Goal: Task Accomplishment & Management: Use online tool/utility

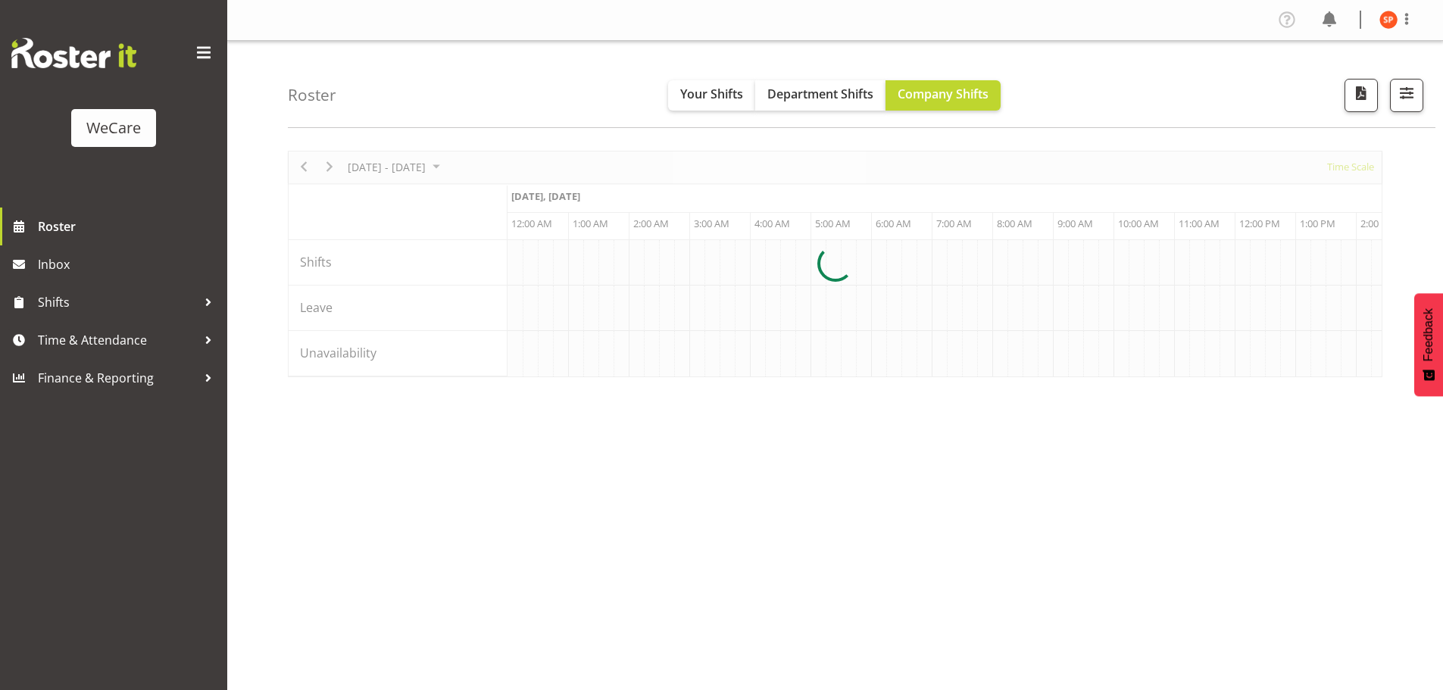
select select "shiftH"
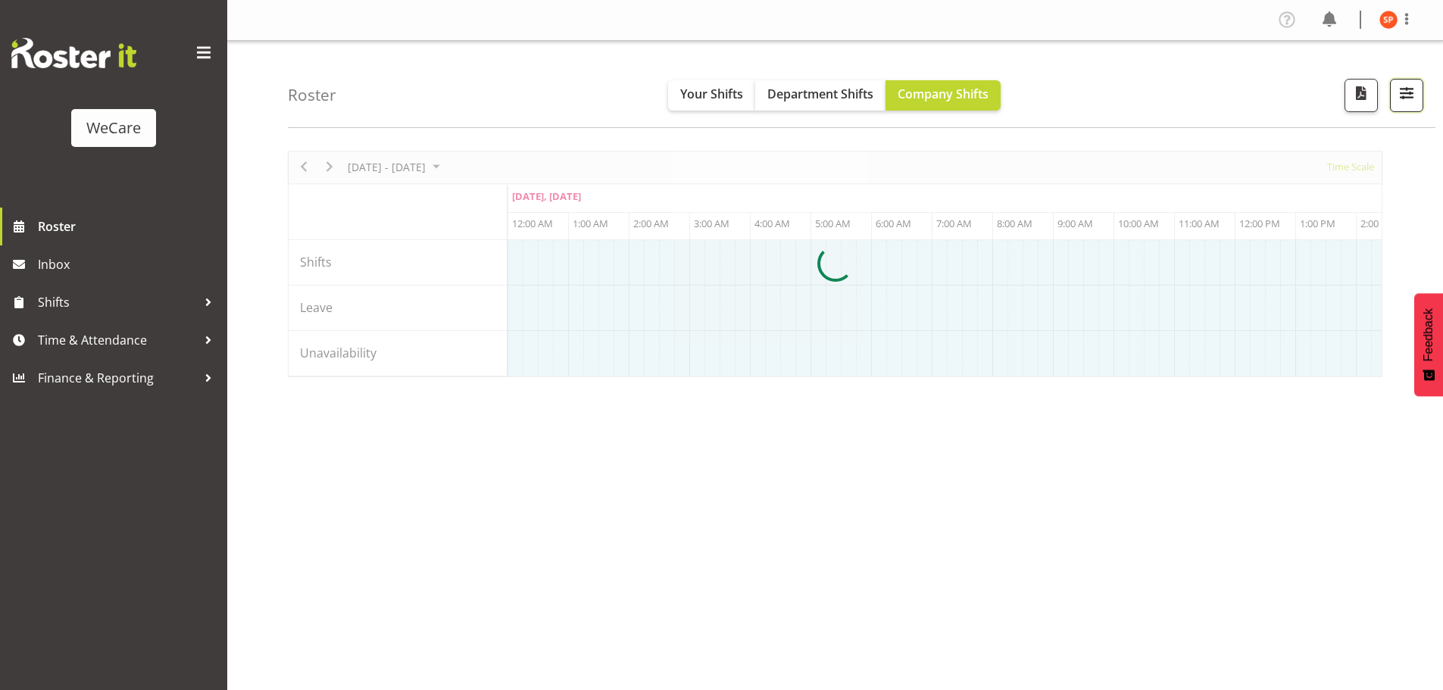
click at [1403, 103] on span "button" at bounding box center [1407, 93] width 20 height 20
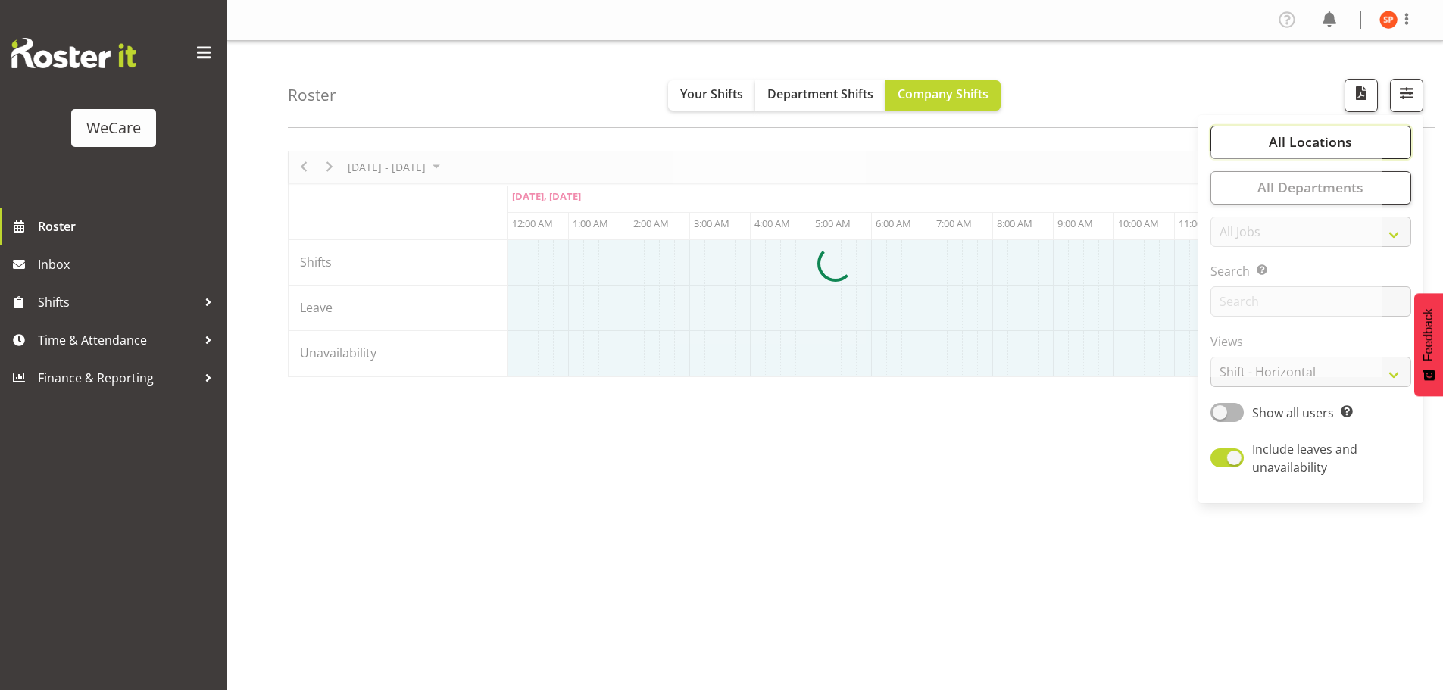
click at [1285, 138] on span "All Locations" at bounding box center [1310, 142] width 83 height 18
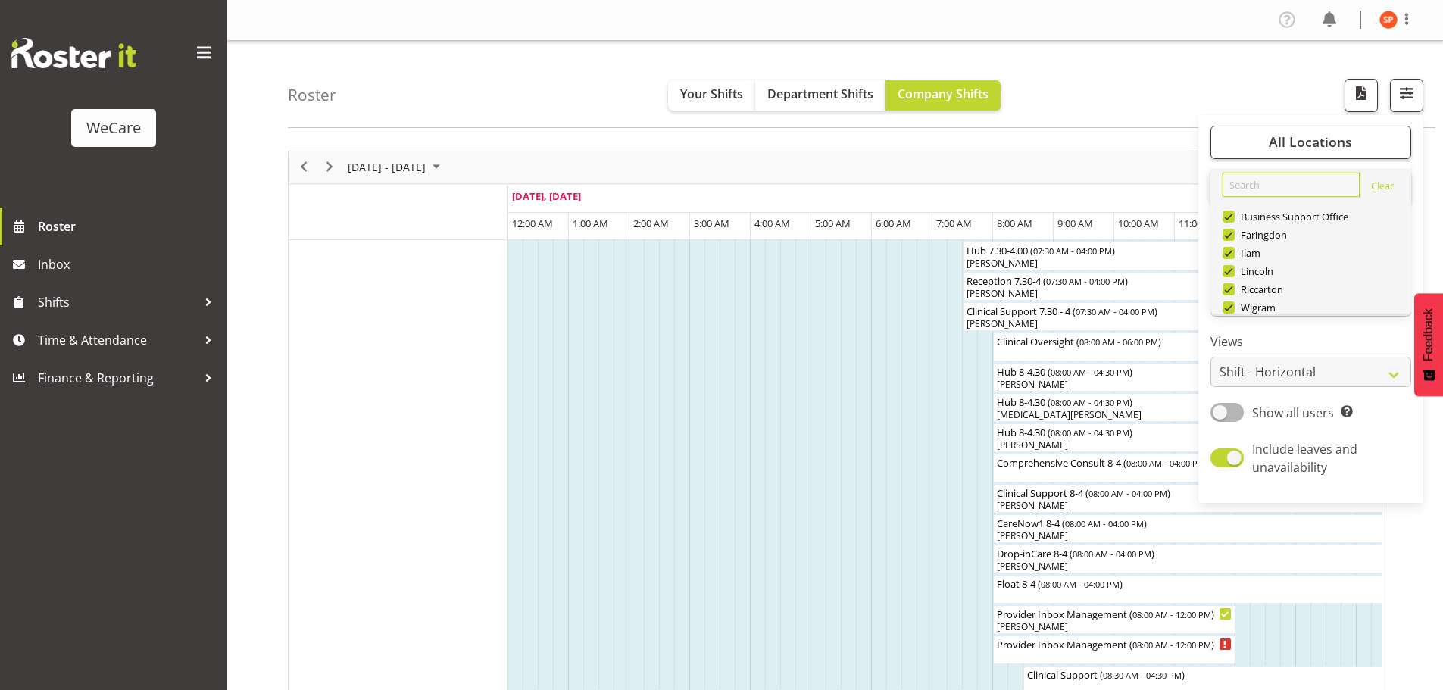
click at [1253, 183] on input "text" at bounding box center [1290, 185] width 137 height 24
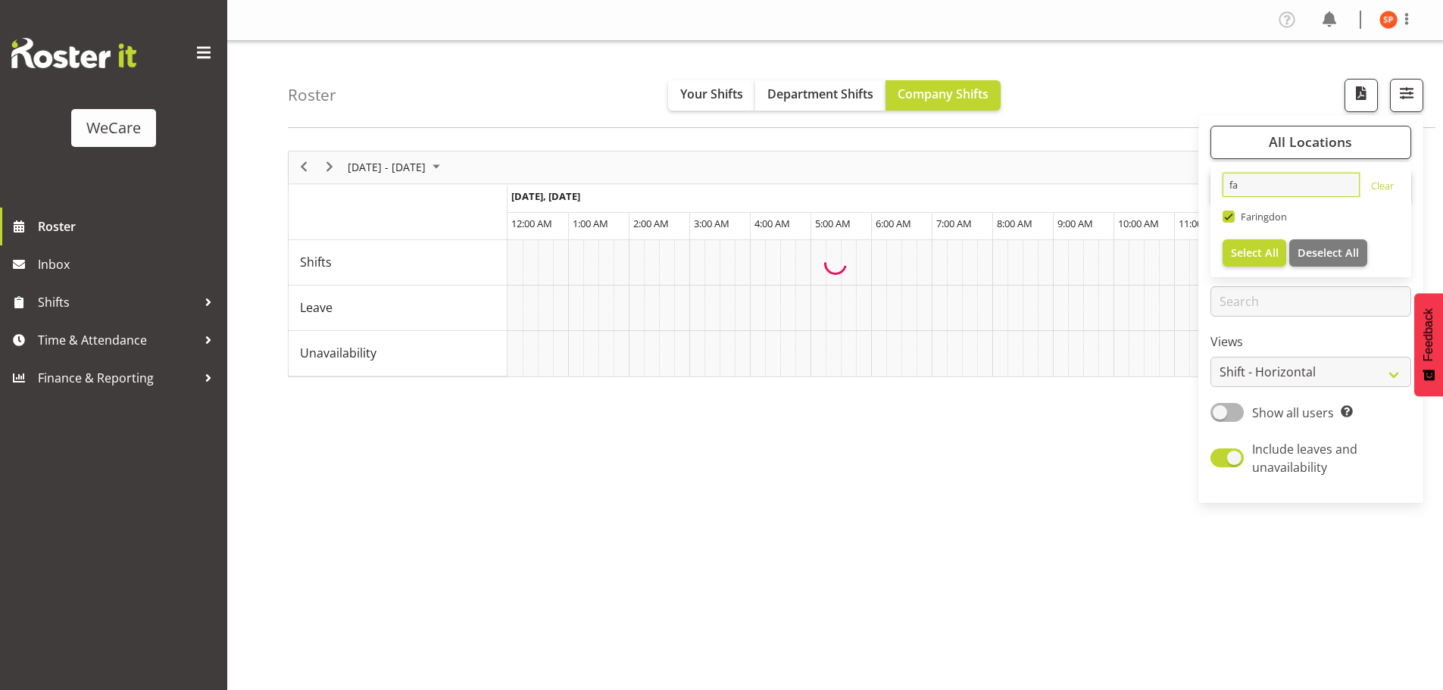
type input "fa"
click at [1251, 250] on span "Select All" at bounding box center [1255, 252] width 48 height 14
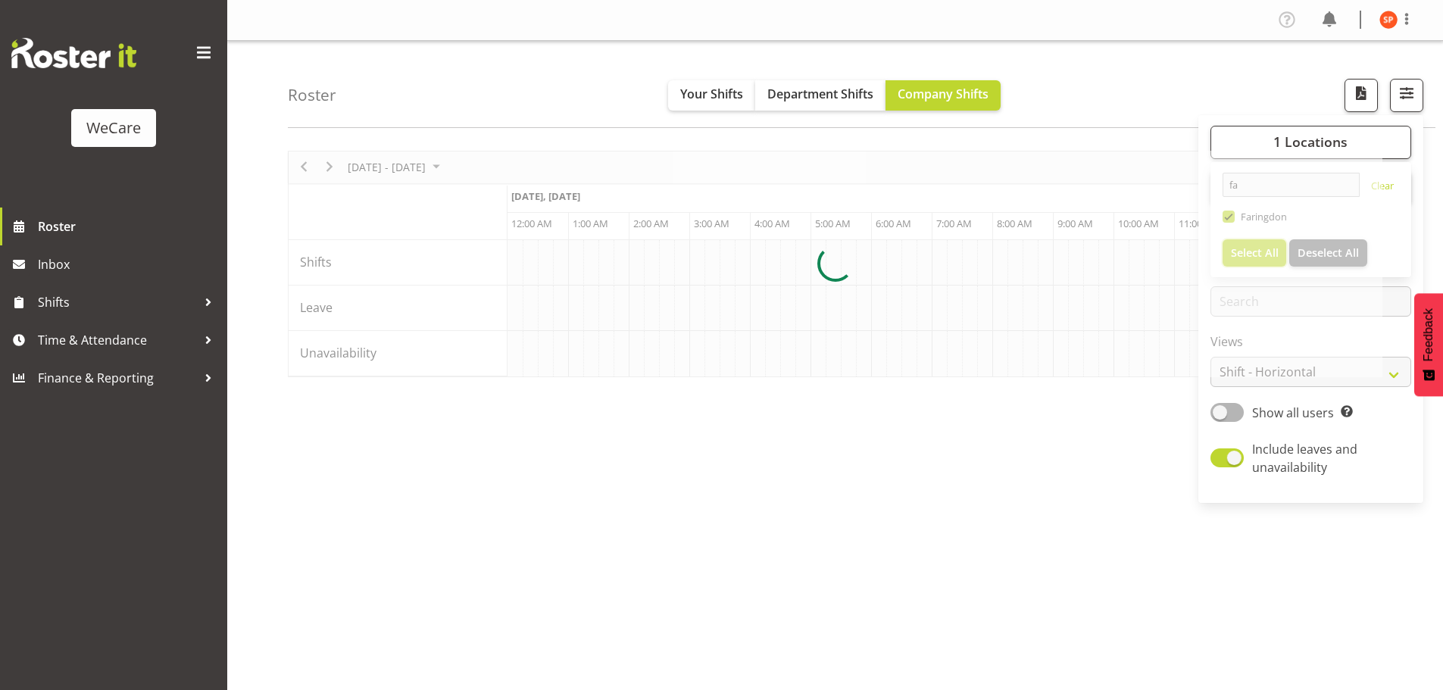
scroll to position [0, 5817]
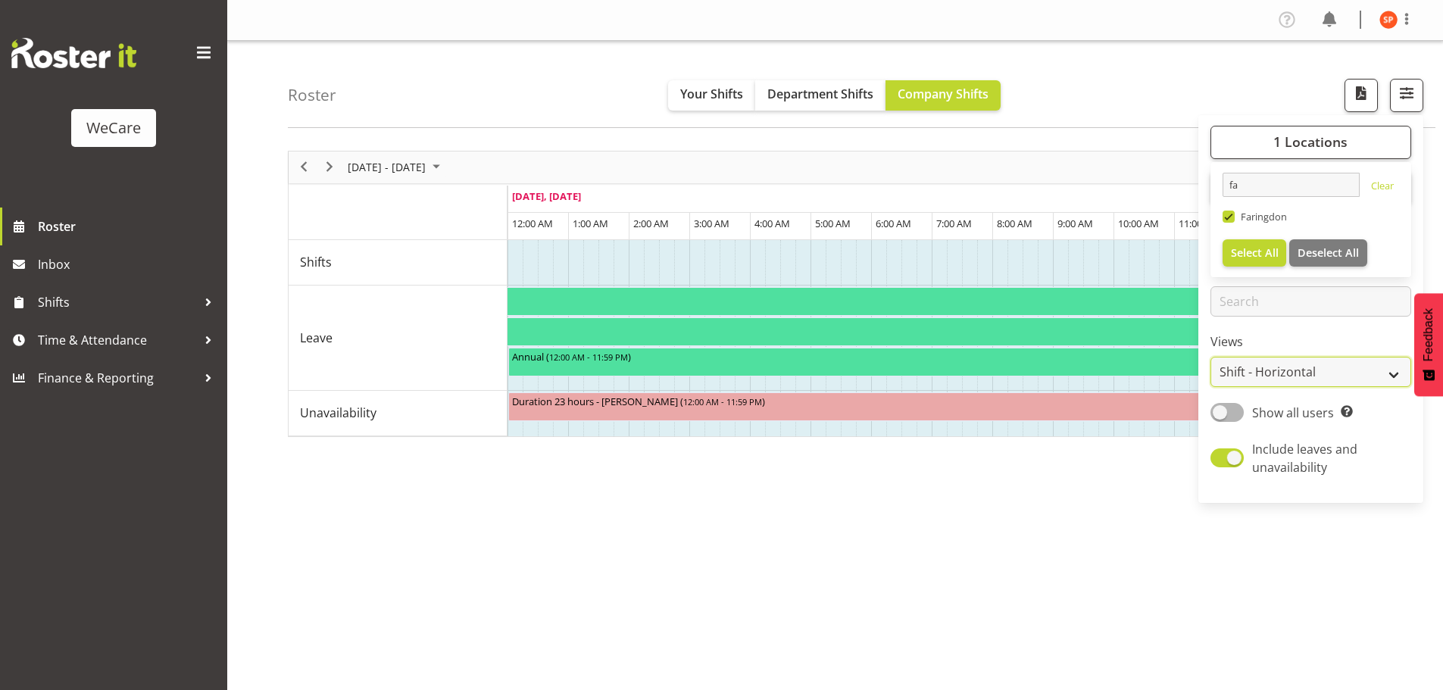
click at [1279, 370] on select "Staff Role Shift - Horizontal Shift - Vertical Staff - Location" at bounding box center [1310, 372] width 201 height 30
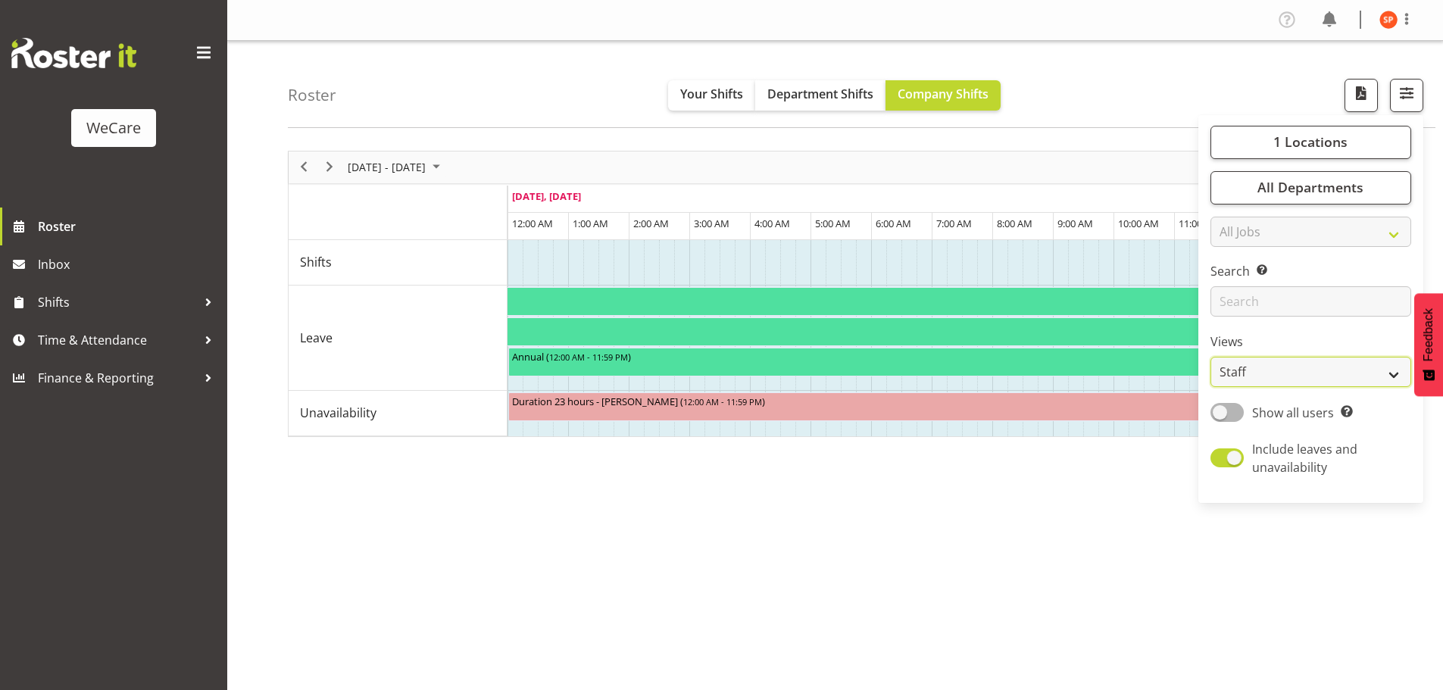
click at [1211, 357] on select "Staff Role Shift - Horizontal Shift - Vertical Staff - Location" at bounding box center [1310, 372] width 201 height 30
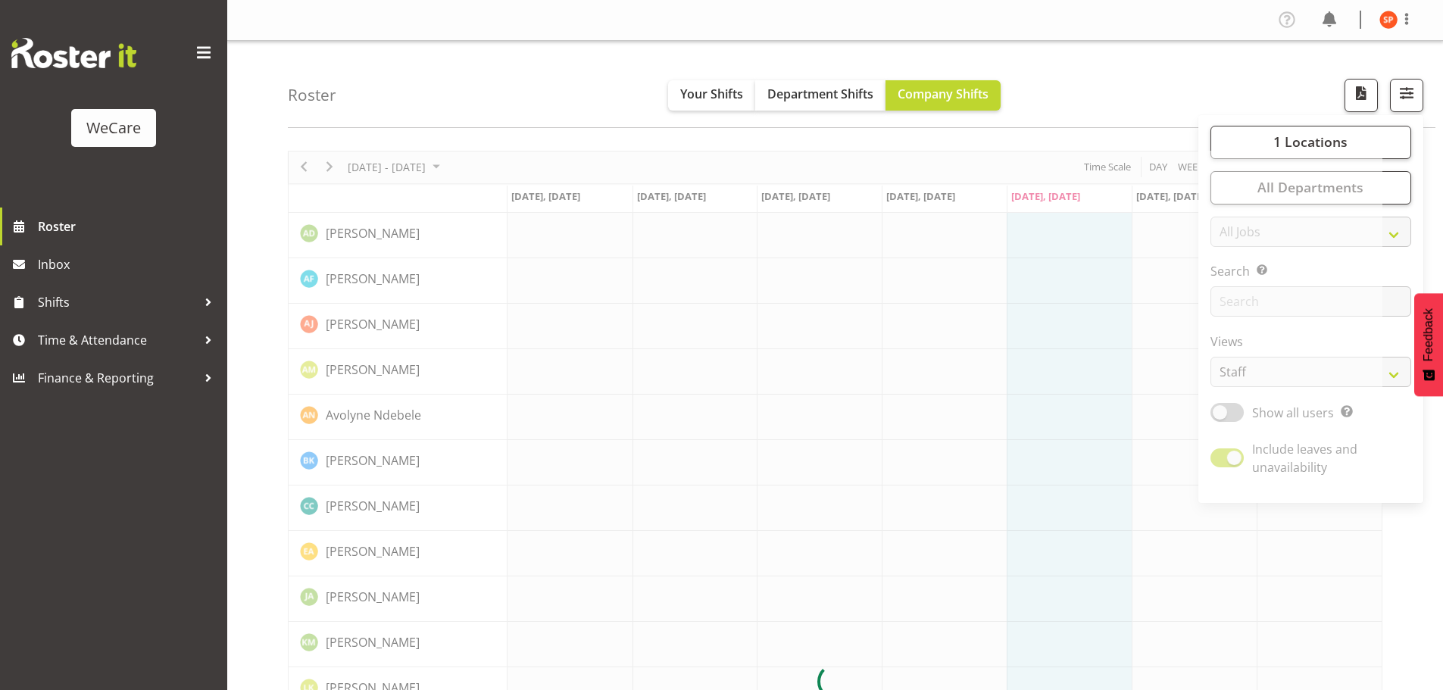
click at [1324, 373] on div at bounding box center [835, 682] width 1094 height 1063
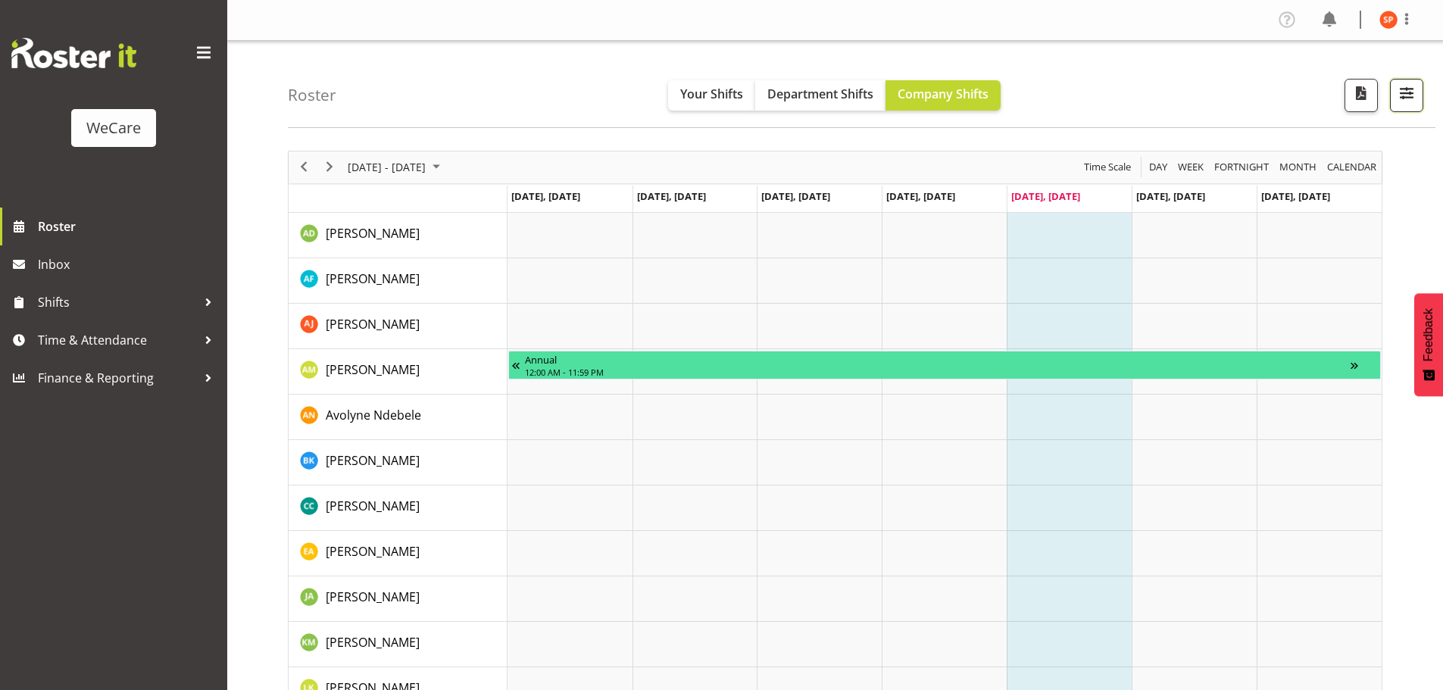
click at [1414, 93] on span "button" at bounding box center [1407, 93] width 20 height 20
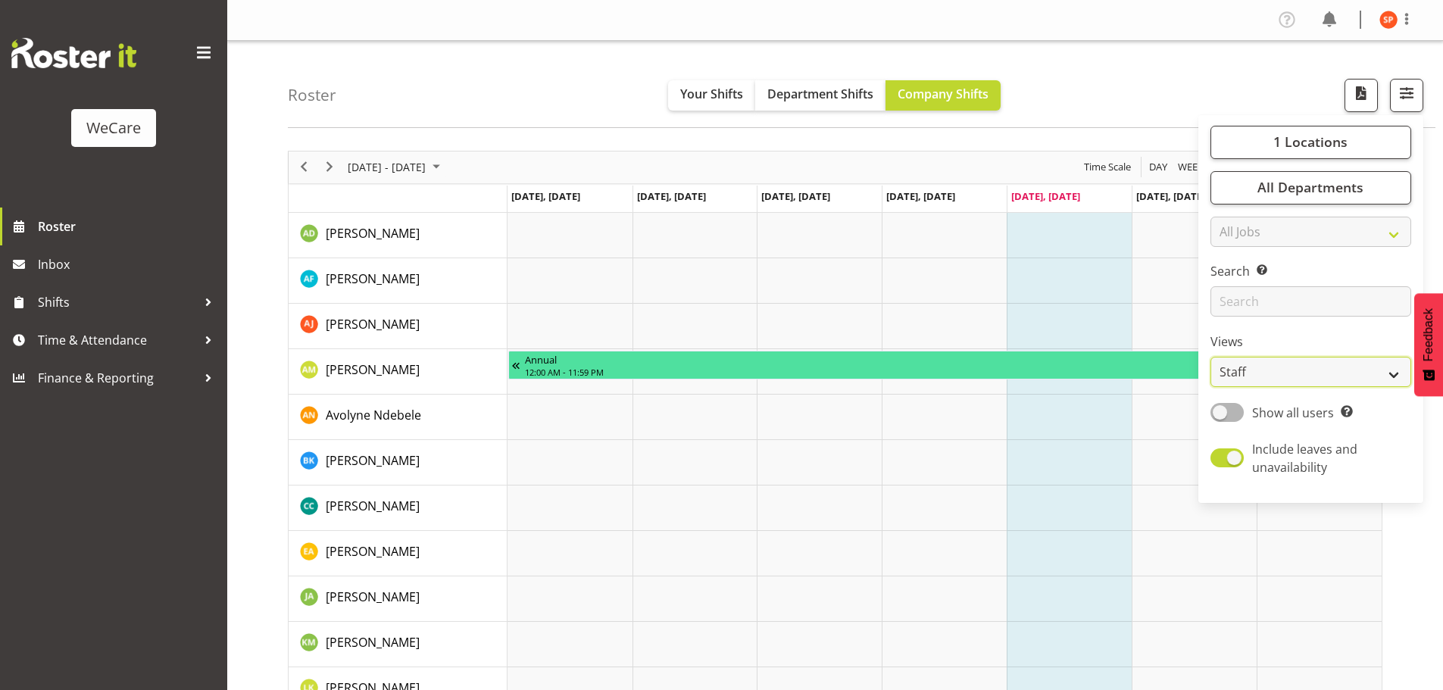
drag, startPoint x: 1312, startPoint y: 379, endPoint x: 1322, endPoint y: 386, distance: 12.0
click at [1312, 379] on select "Staff Role Shift - Horizontal Shift - Vertical Staff - Location" at bounding box center [1310, 372] width 201 height 30
select select "location"
click at [1211, 357] on select "Staff Role Shift - Horizontal Shift - Vertical Staff - Location" at bounding box center [1310, 372] width 201 height 30
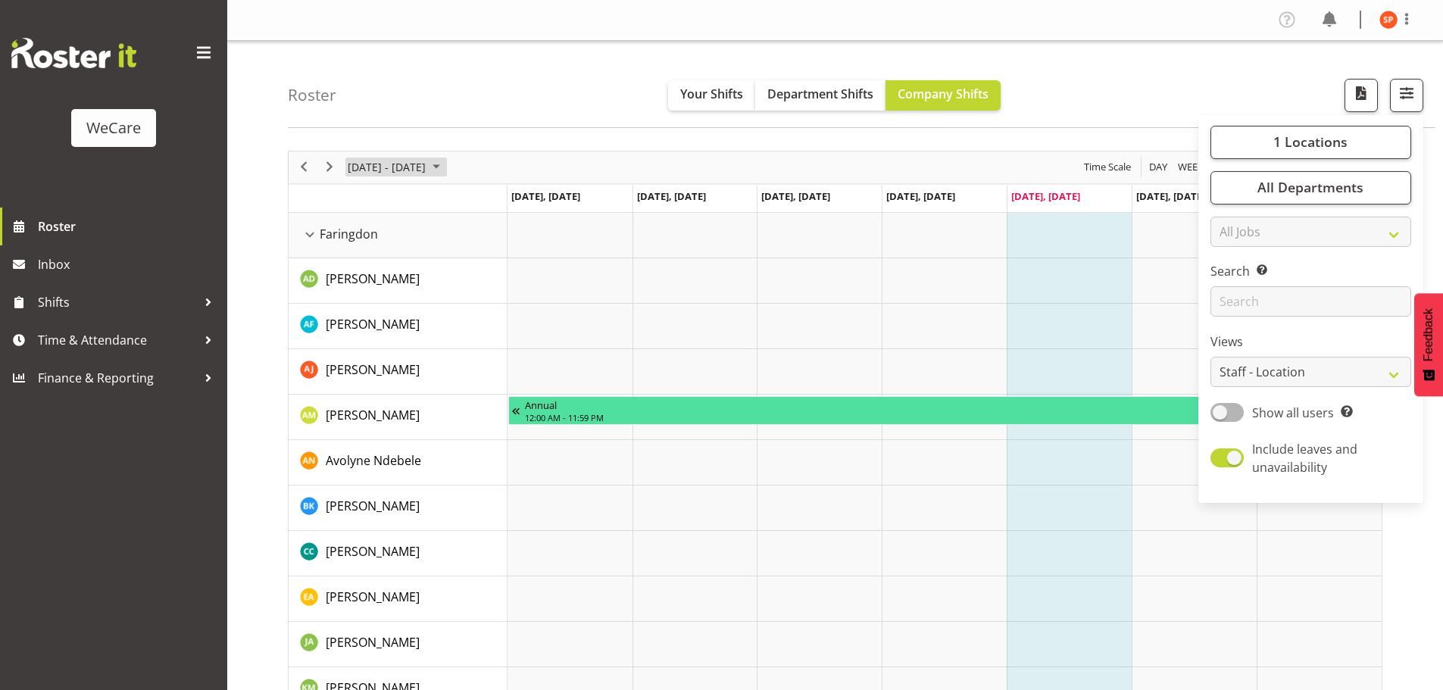
click at [389, 167] on span "[DATE] - [DATE]" at bounding box center [386, 167] width 81 height 19
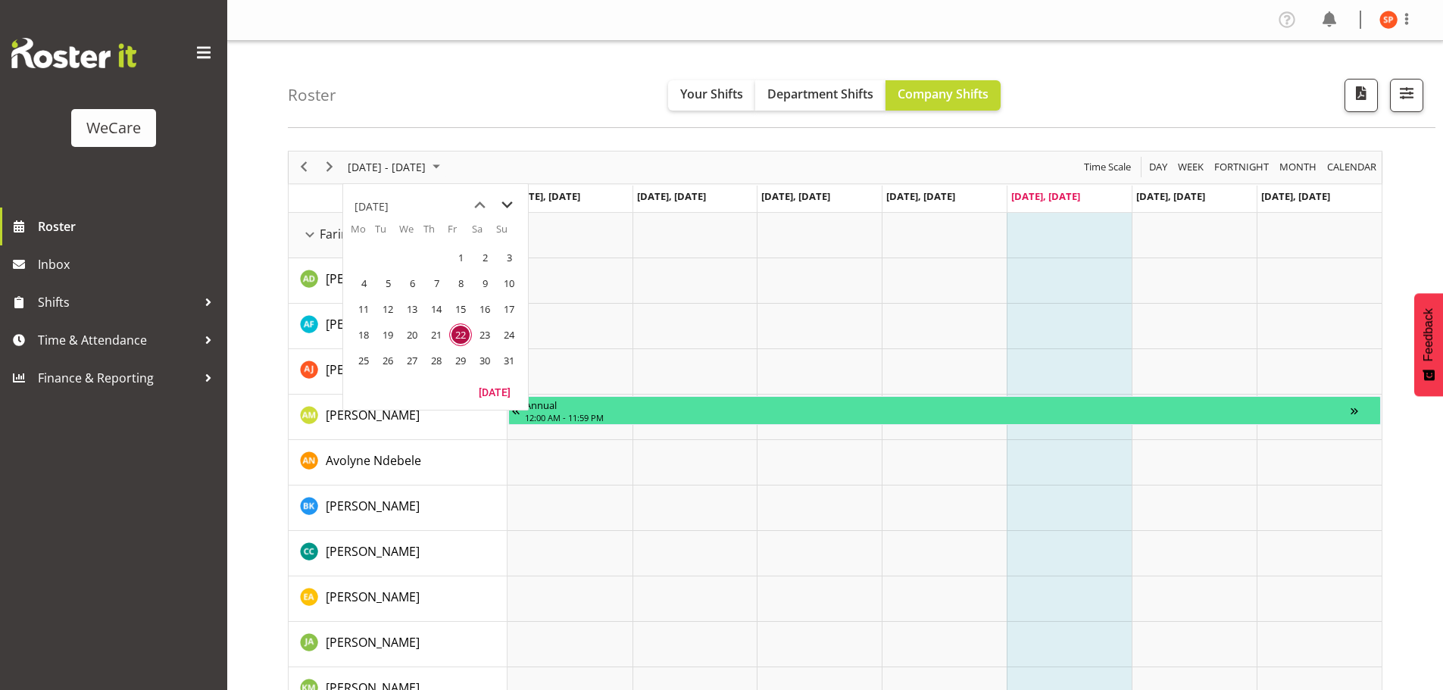
click at [505, 208] on span "next month" at bounding box center [507, 205] width 27 height 27
click at [383, 280] on span "9" at bounding box center [387, 283] width 23 height 23
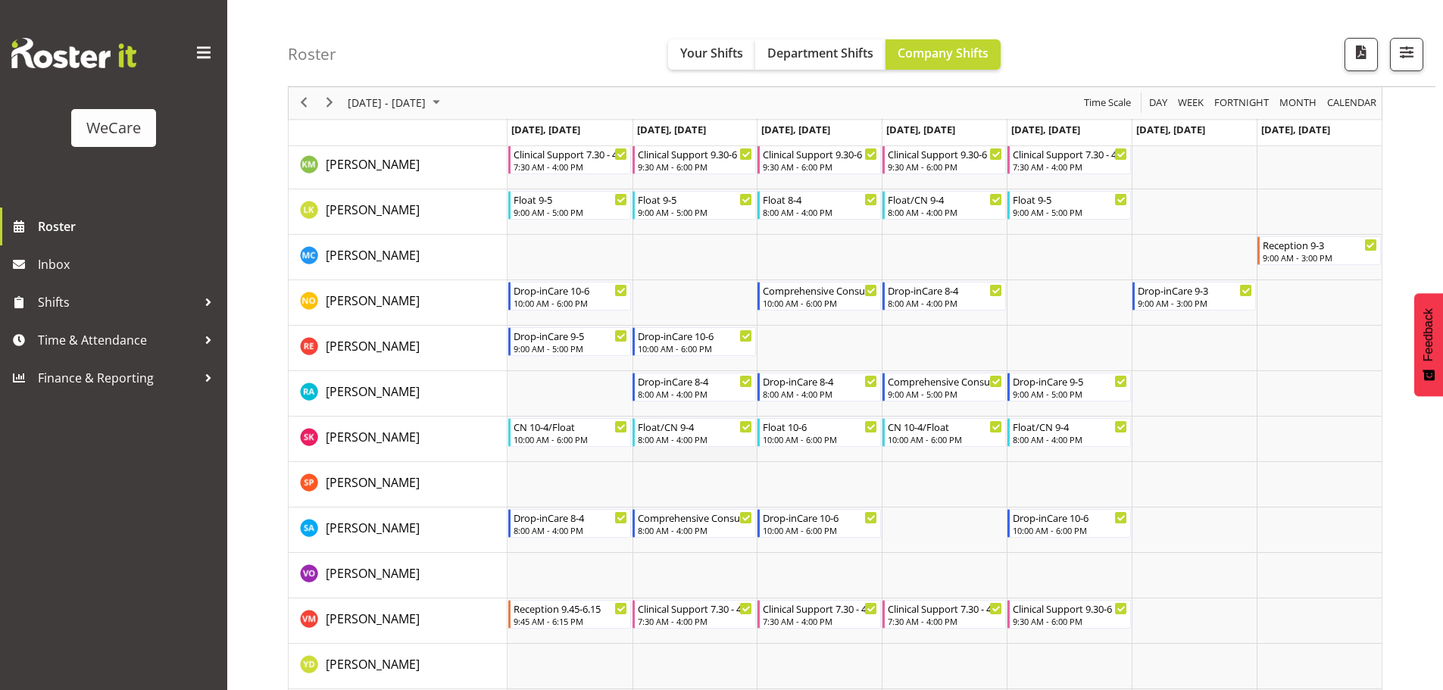
scroll to position [580, 0]
